Goal: Task Accomplishment & Management: Manage account settings

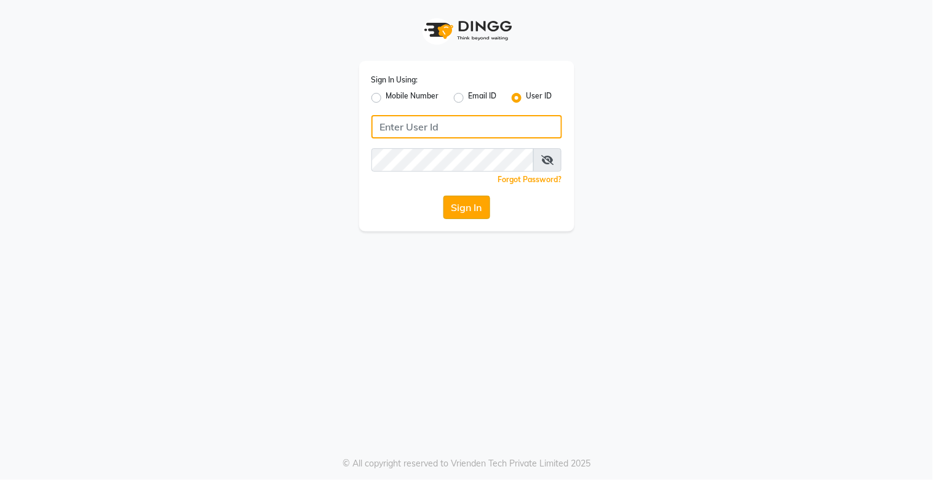
type input "kalpana@2022"
click at [454, 205] on button "Sign In" at bounding box center [466, 206] width 47 height 23
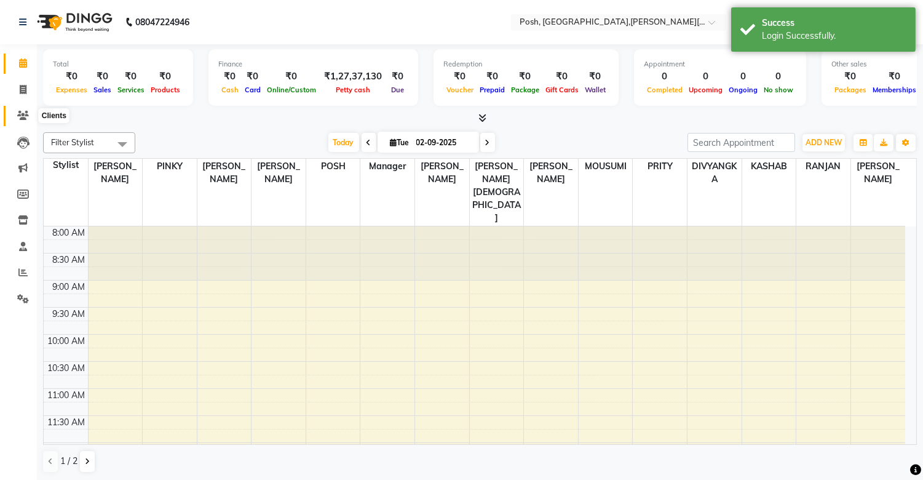
click at [25, 119] on icon at bounding box center [23, 115] width 12 height 9
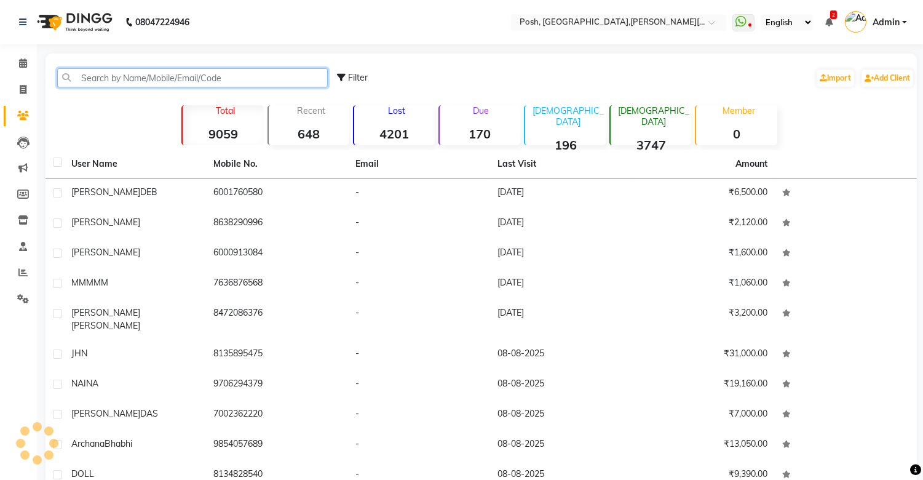
click at [136, 81] on input "text" at bounding box center [192, 77] width 270 height 19
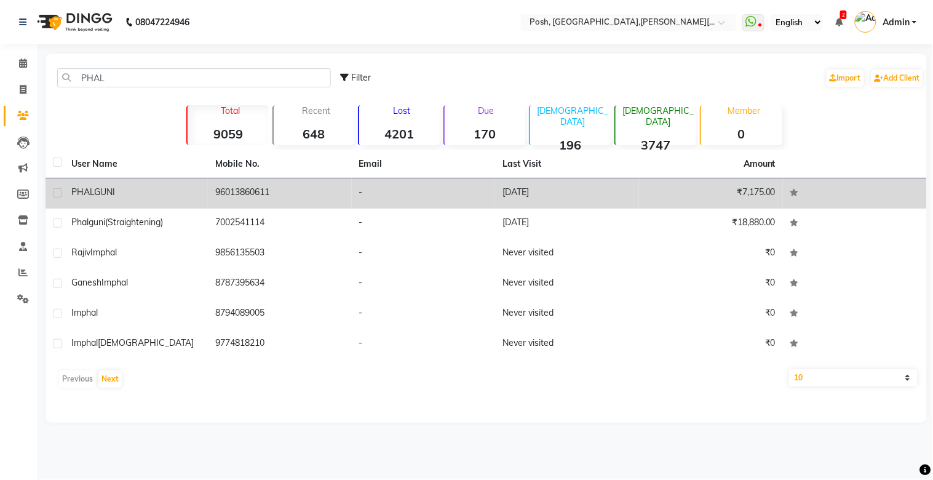
click at [236, 197] on td "96013860611" at bounding box center [280, 193] width 144 height 30
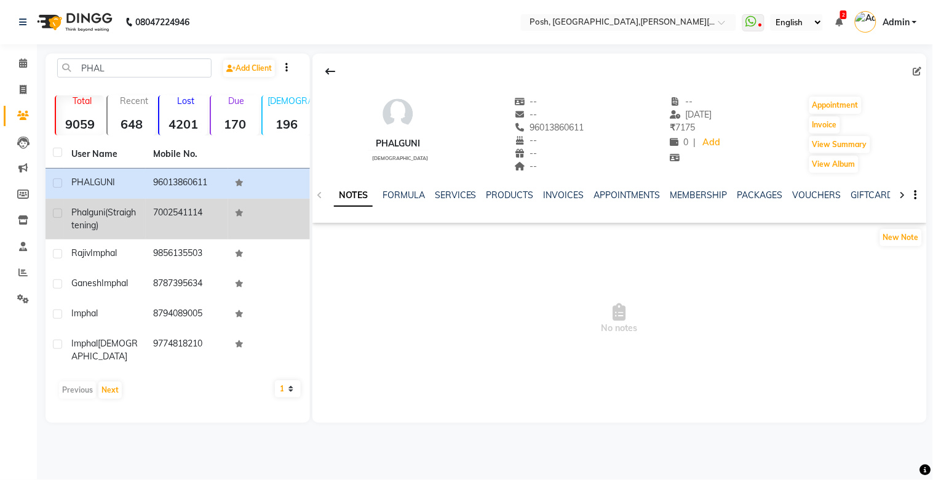
click at [200, 217] on td "7002541114" at bounding box center [187, 219] width 82 height 41
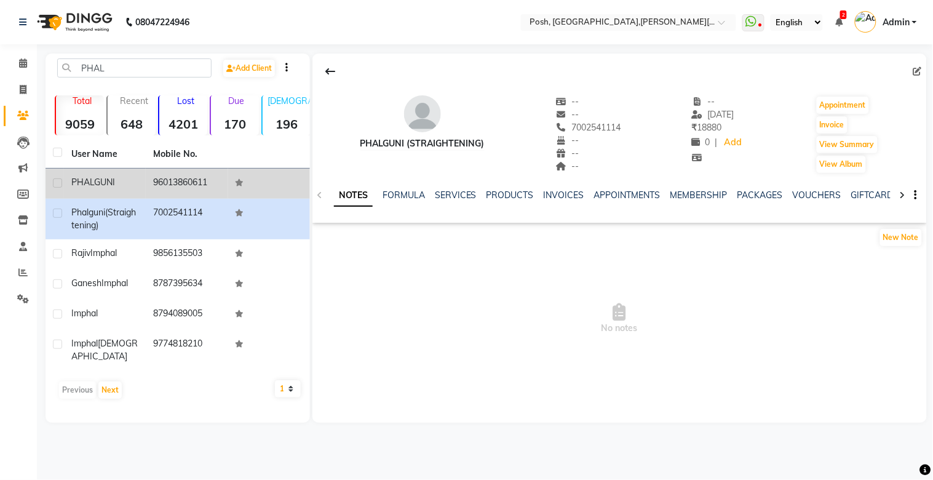
click at [186, 188] on td "96013860611" at bounding box center [187, 183] width 82 height 30
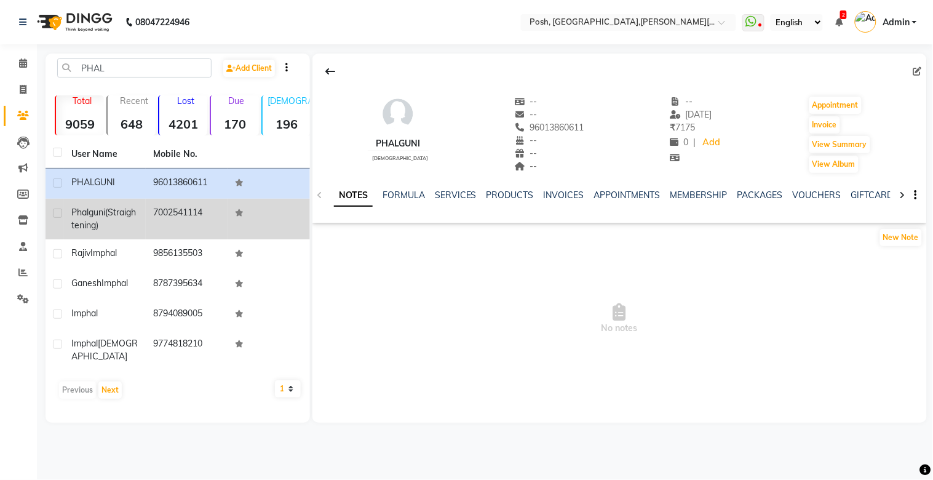
click at [210, 213] on td "7002541114" at bounding box center [187, 219] width 82 height 41
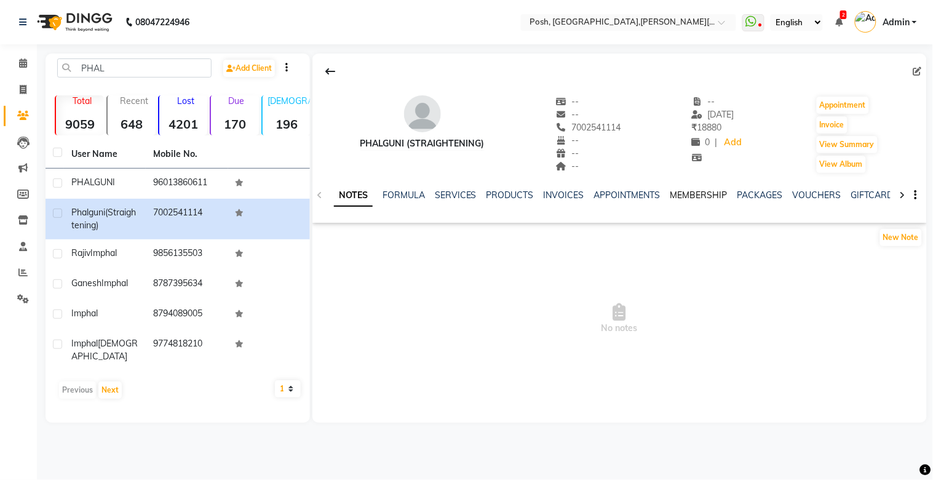
click at [685, 195] on link "MEMBERSHIP" at bounding box center [698, 194] width 57 height 11
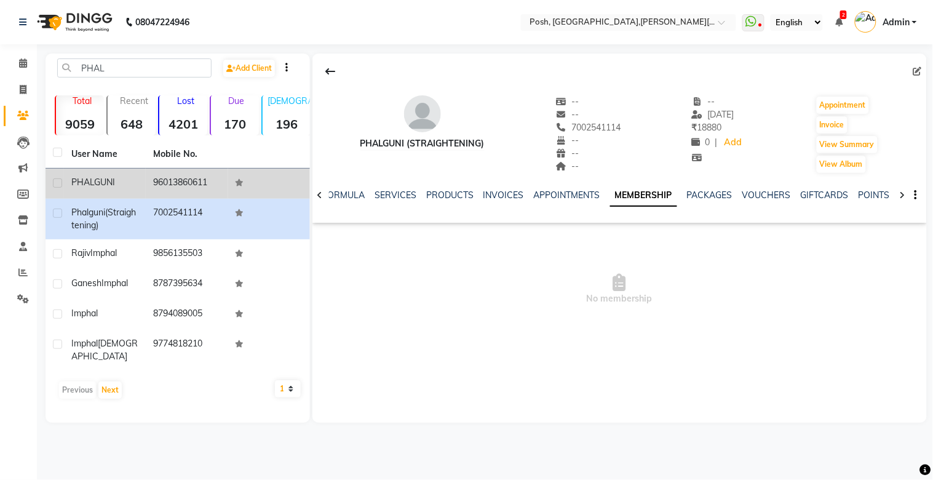
click at [143, 181] on td "PHALGUNI" at bounding box center [105, 183] width 82 height 30
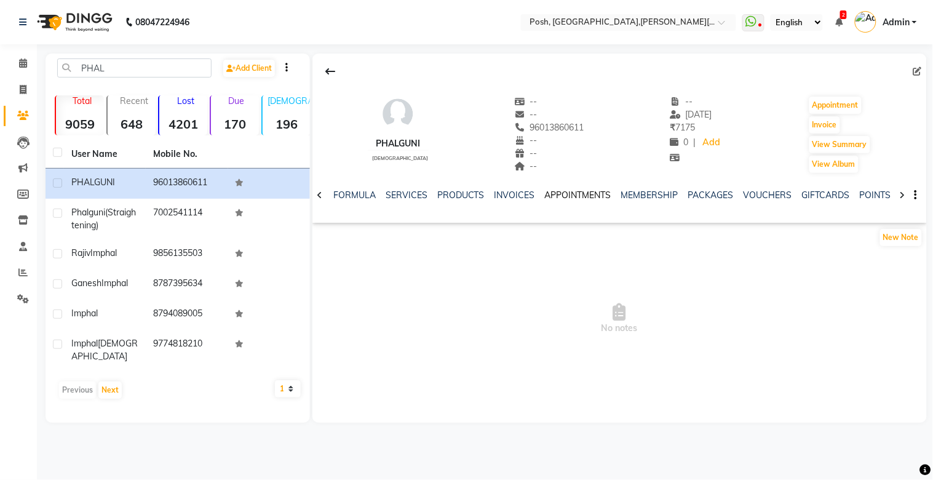
click at [585, 192] on link "APPOINTMENTS" at bounding box center [578, 194] width 66 height 11
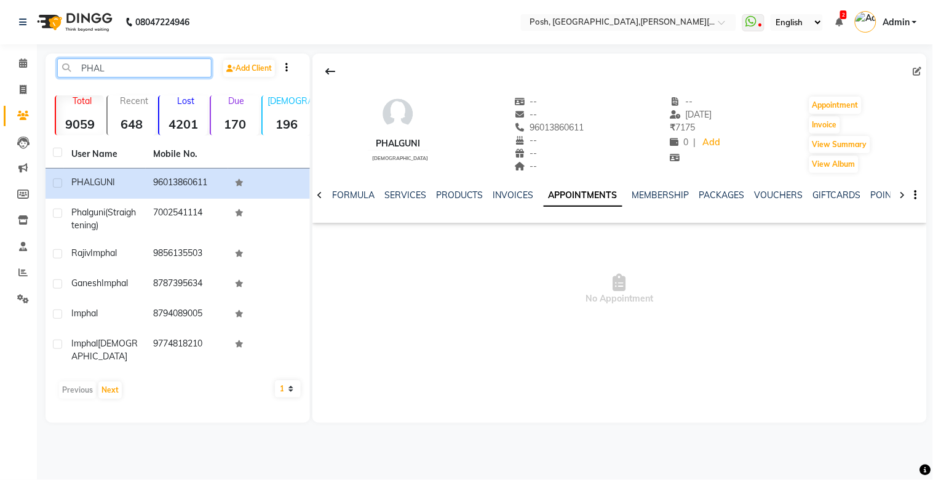
click at [113, 65] on input "PHAL" at bounding box center [134, 67] width 154 height 19
type input "P"
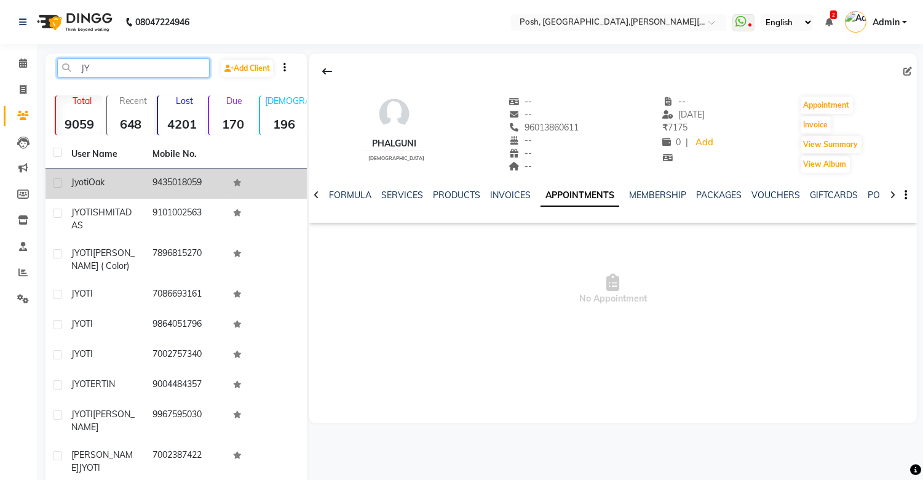
type input "JY"
click at [140, 180] on td "Jyoti Oak" at bounding box center [104, 183] width 81 height 30
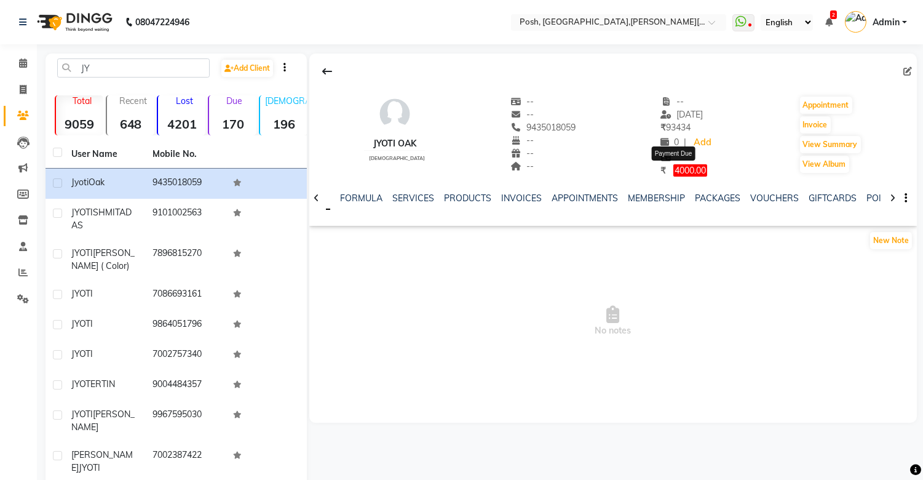
click at [673, 174] on span "4000.00" at bounding box center [690, 170] width 34 height 12
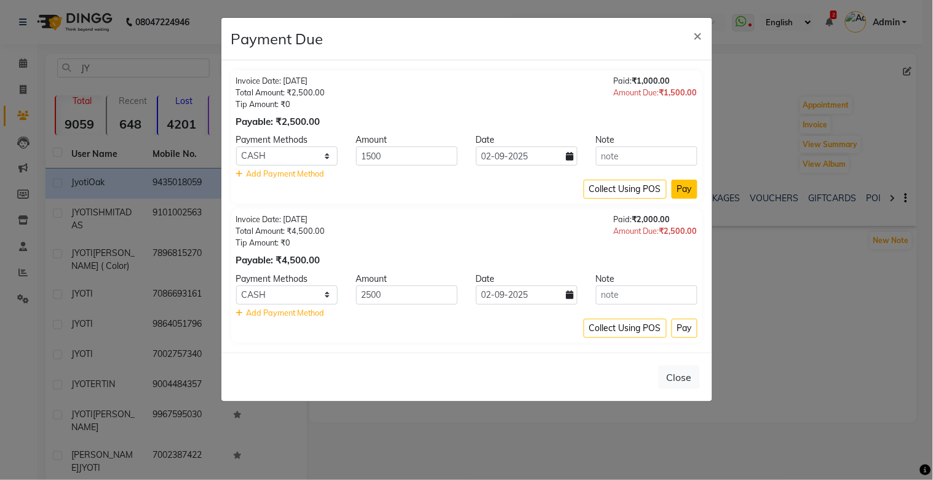
click at [681, 194] on button "Pay" at bounding box center [684, 189] width 26 height 19
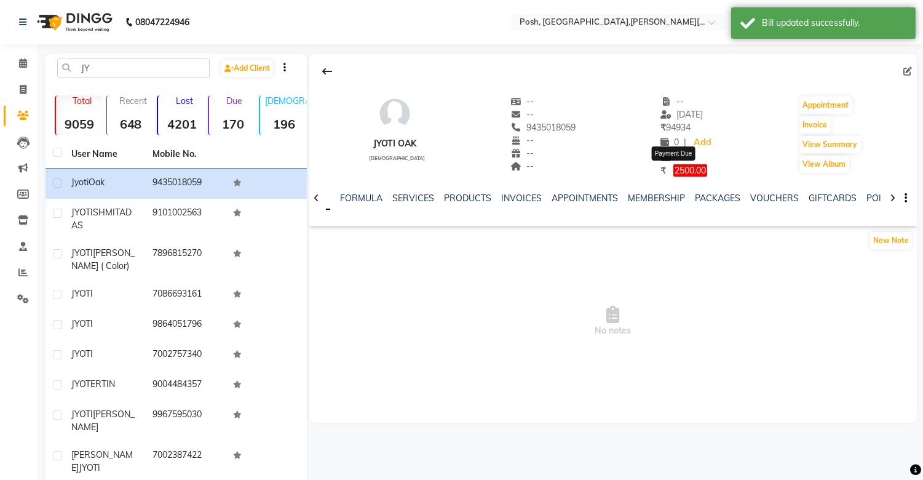
click at [673, 173] on span "2500.00" at bounding box center [690, 170] width 34 height 12
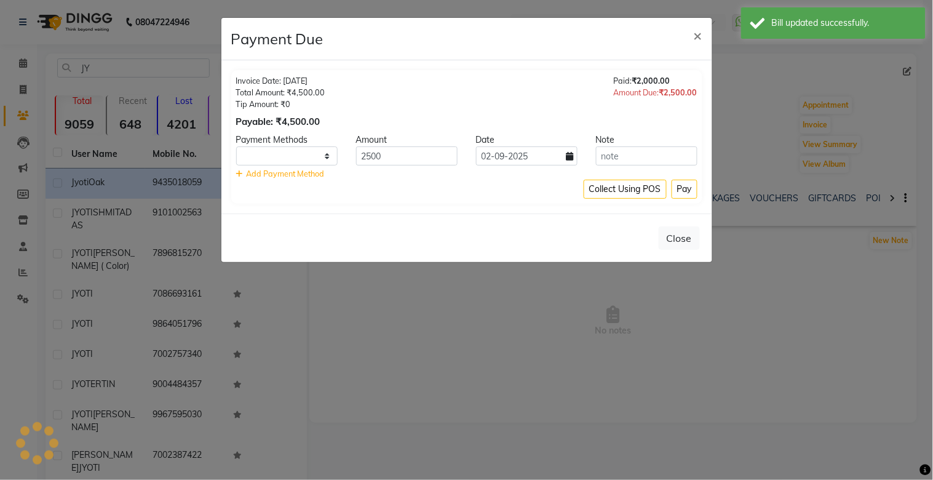
select select "1"
click at [679, 191] on button "Pay" at bounding box center [684, 189] width 26 height 19
